Goal: Check status: Check status

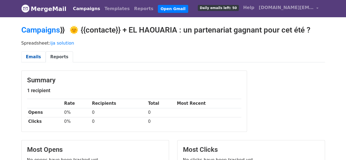
click at [35, 55] on link "Emails" at bounding box center [33, 56] width 24 height 11
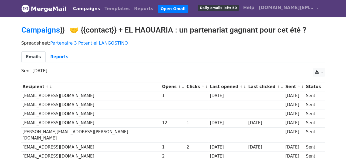
click at [34, 57] on link "Emails" at bounding box center [33, 56] width 24 height 11
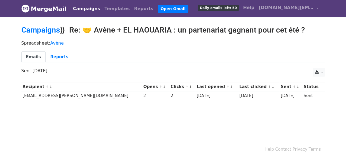
click at [27, 54] on link "Emails" at bounding box center [33, 56] width 24 height 11
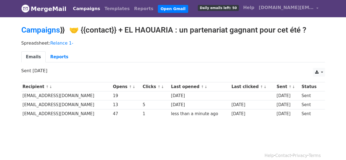
click at [34, 54] on link "Emails" at bounding box center [33, 56] width 24 height 11
